Goal: Information Seeking & Learning: Learn about a topic

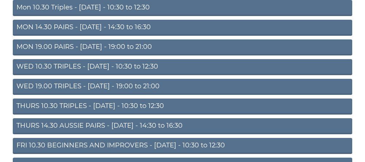
scroll to position [95, 0]
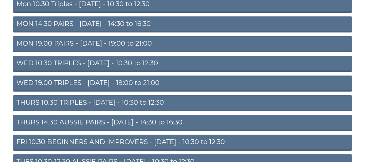
click at [90, 110] on link "THURS 10.30 TRIPLES - [DATE] - 10:30 to 12:30" at bounding box center [182, 103] width 339 height 16
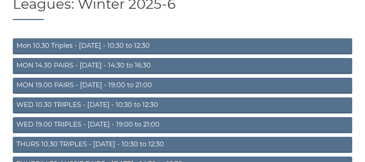
scroll to position [53, 0]
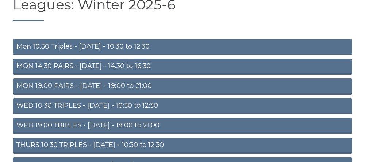
click at [98, 55] on link "Mon 10.30 Triples - [DATE] - 10:30 to 12:30" at bounding box center [182, 47] width 339 height 16
click at [99, 55] on link "Mon 10.30 Triples - [DATE] - 10:30 to 12:30" at bounding box center [182, 47] width 339 height 16
click at [99, 52] on link "Mon 10.30 Triples - [DATE] - 10:30 to 12:30" at bounding box center [182, 47] width 339 height 16
click at [95, 51] on link "Mon 10.30 Triples - Monday - 10:30 to 12:30" at bounding box center [182, 47] width 339 height 16
click at [103, 50] on link "Mon 10.30 Triples - Monday - 10:30 to 12:30" at bounding box center [182, 47] width 339 height 16
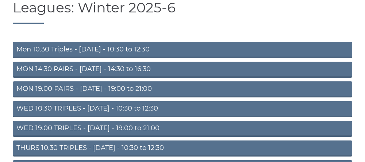
scroll to position [50, 0]
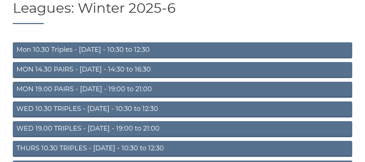
click at [150, 56] on link "Mon 10.30 Triples - Monday - 10:30 to 12:30" at bounding box center [182, 50] width 339 height 16
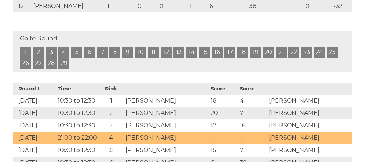
scroll to position [309, 0]
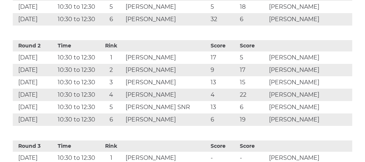
scroll to position [437, 0]
